Goal: Information Seeking & Learning: Find specific fact

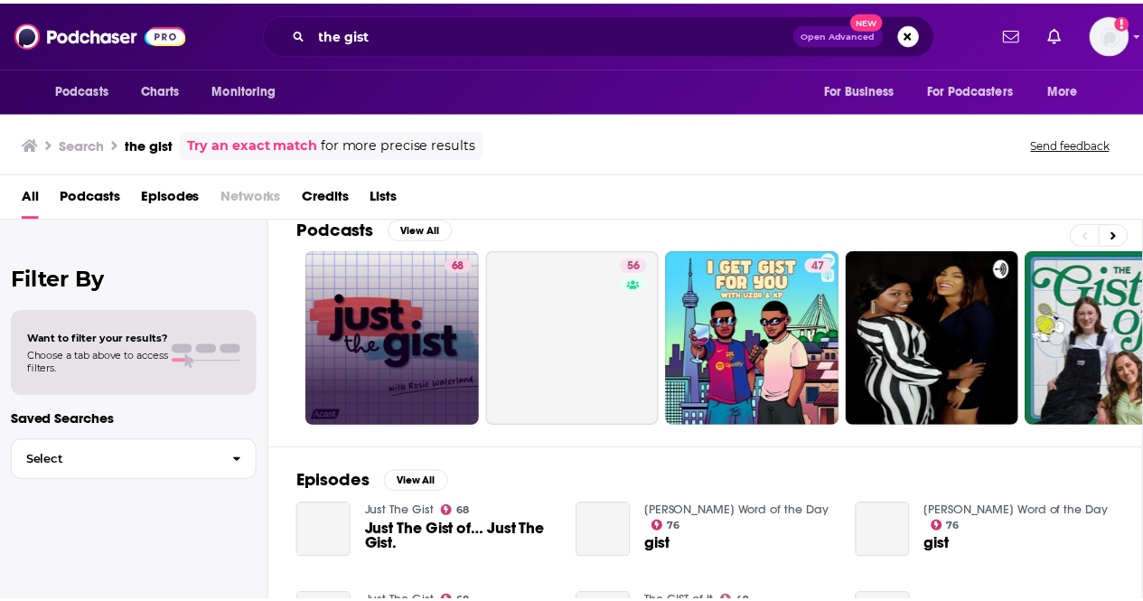
scroll to position [29, 0]
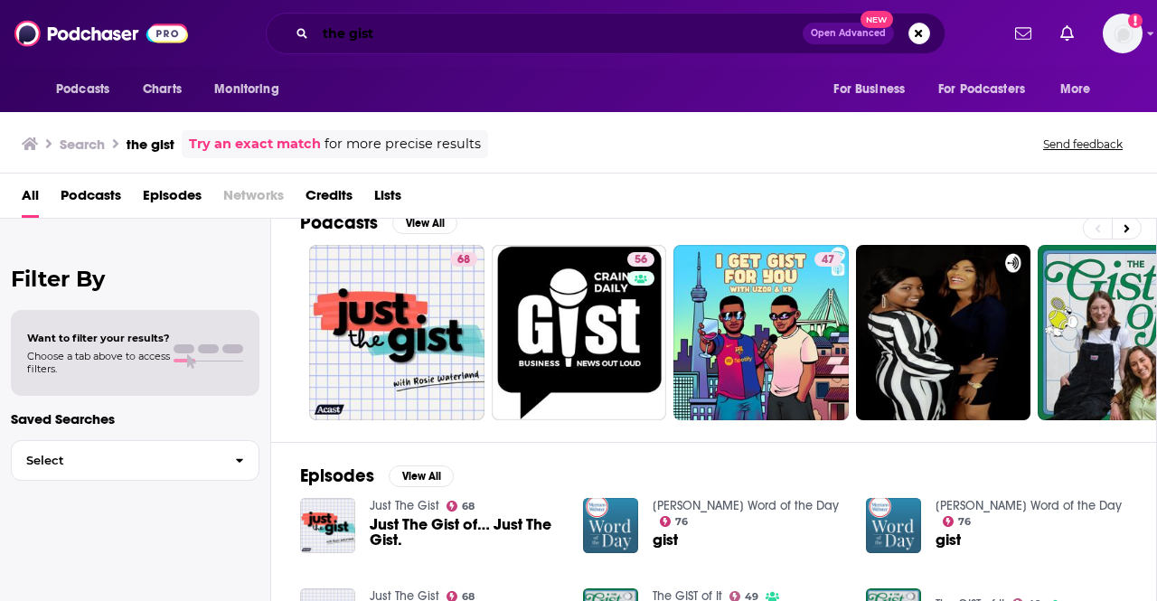
click at [477, 44] on input "the gist" at bounding box center [558, 33] width 487 height 29
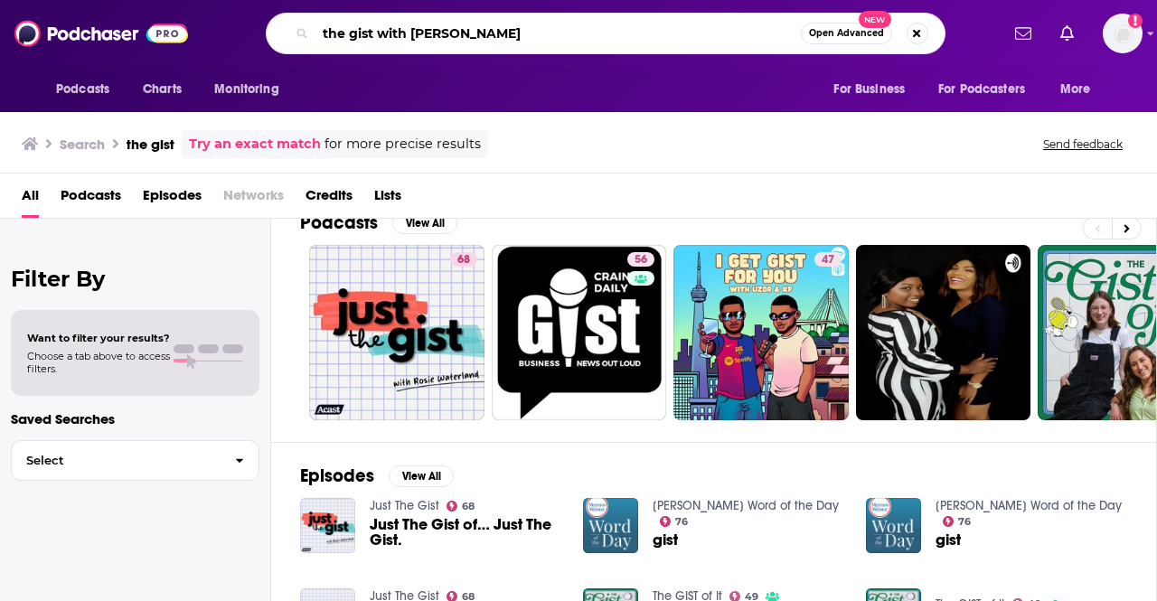
type input "the gist with [PERSON_NAME]"
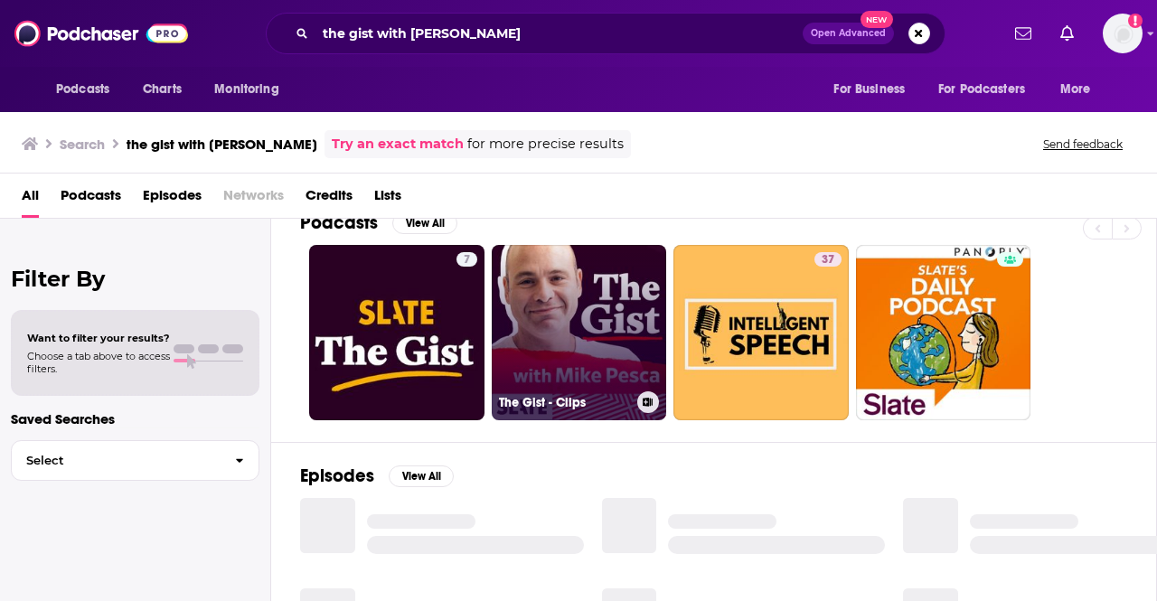
click at [567, 314] on link "The Gist - Clips" at bounding box center [579, 332] width 175 height 175
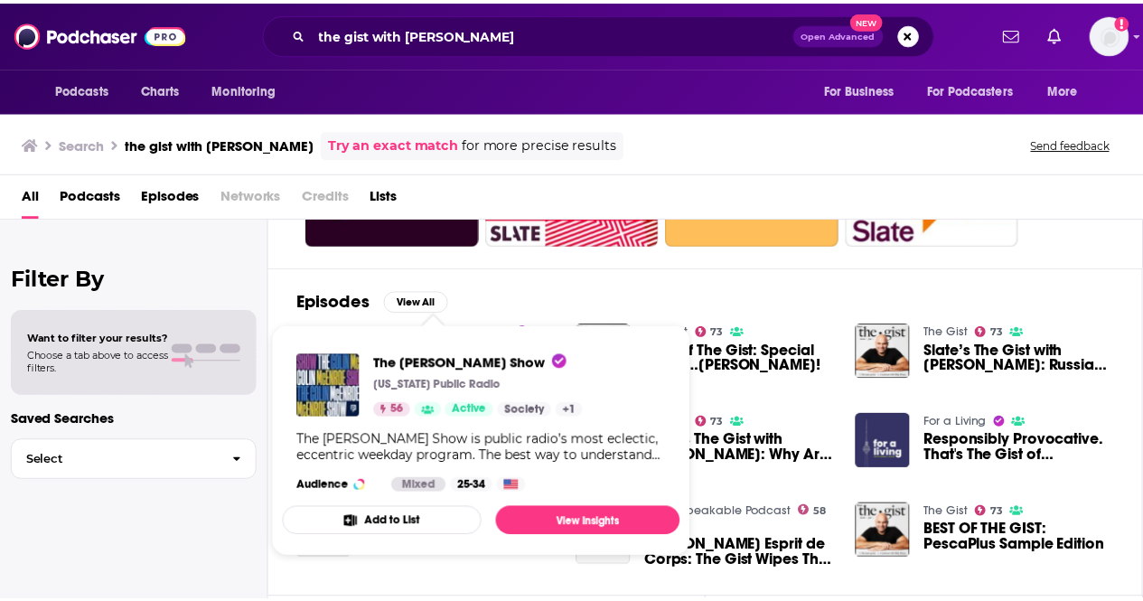
scroll to position [232, 0]
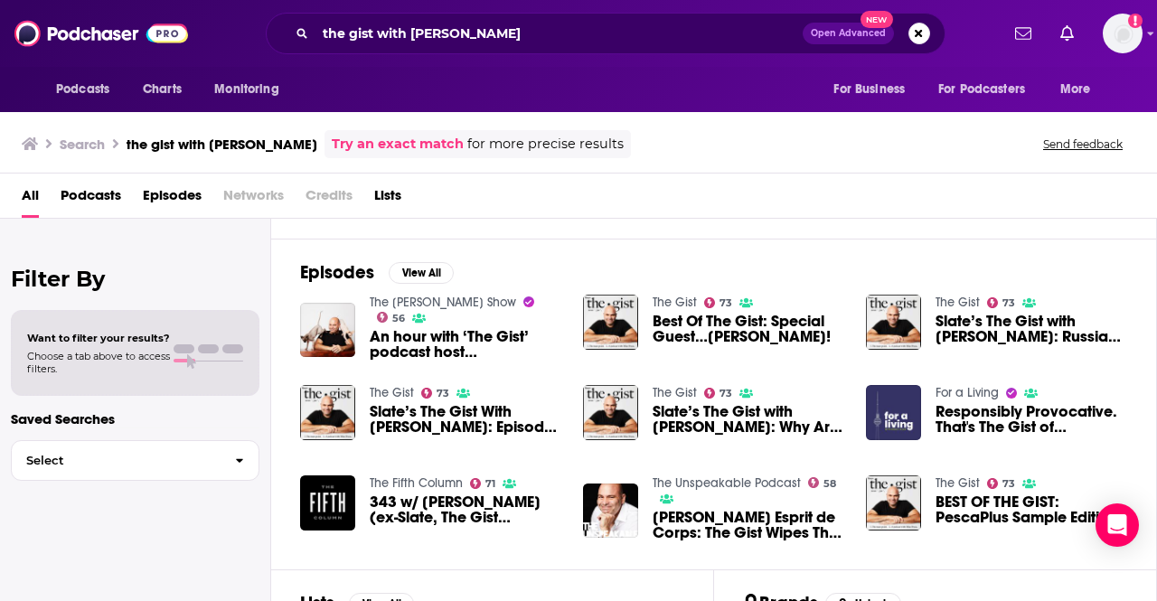
click at [665, 298] on link "The Gist" at bounding box center [674, 302] width 44 height 15
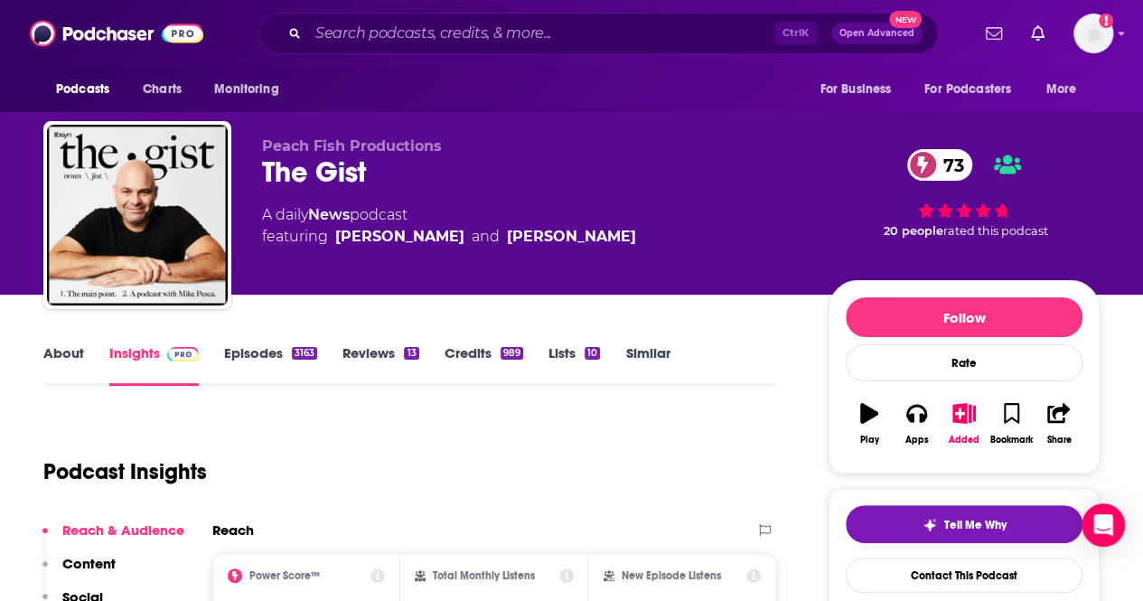
scroll to position [199, 0]
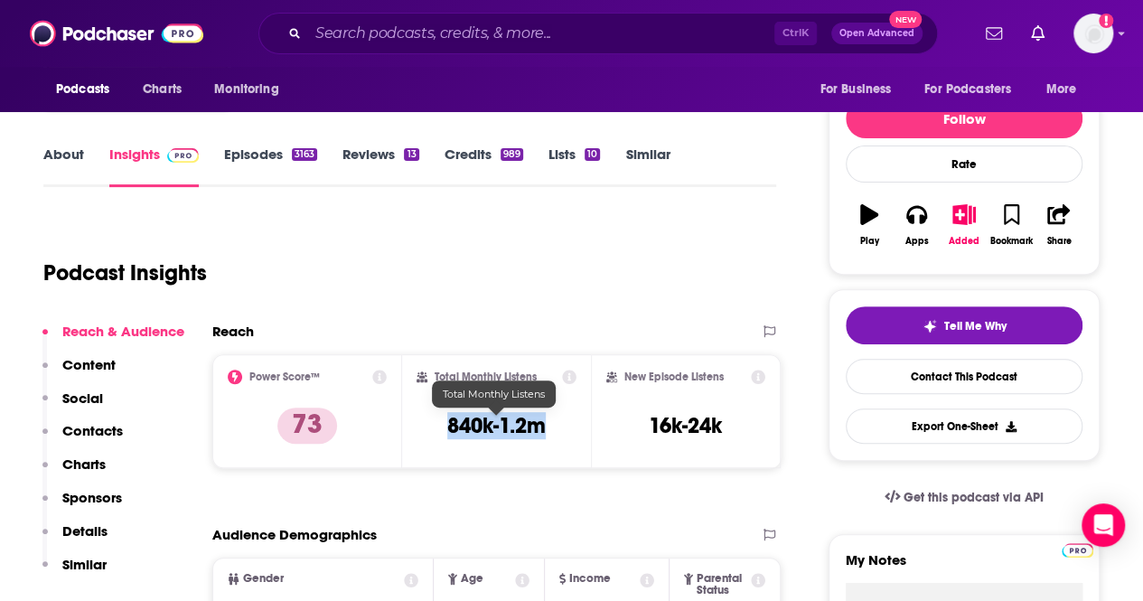
drag, startPoint x: 564, startPoint y: 429, endPoint x: 433, endPoint y: 426, distance: 131.1
click at [433, 426] on div "Total Monthly Listens 840k-1.2m" at bounding box center [497, 411] width 161 height 83
copy h3 "840k-1.2m"
